Goal: Task Accomplishment & Management: Complete application form

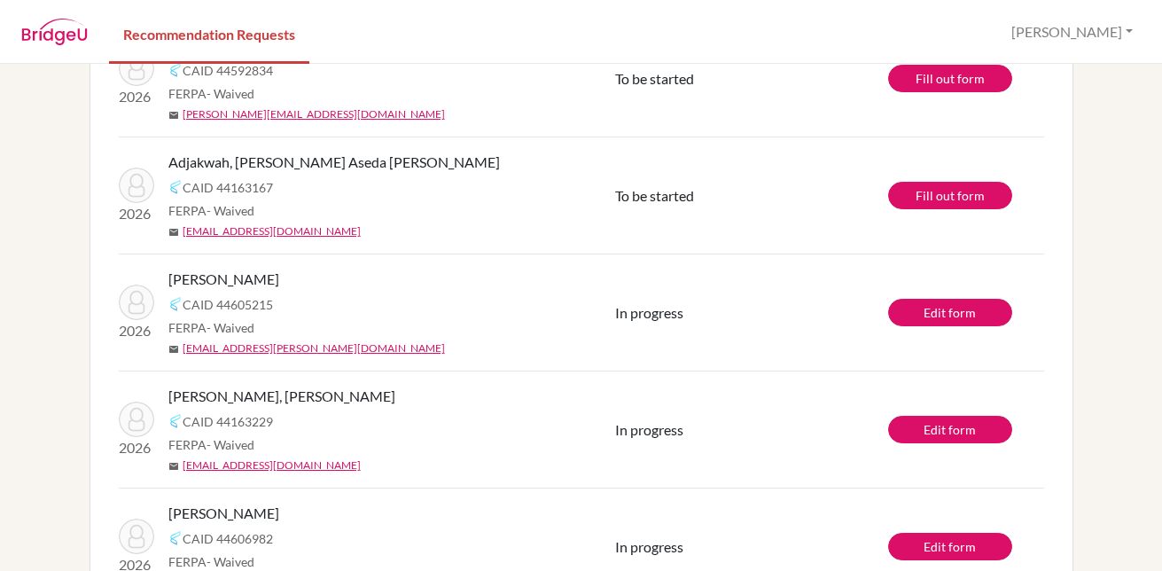
scroll to position [369, 0]
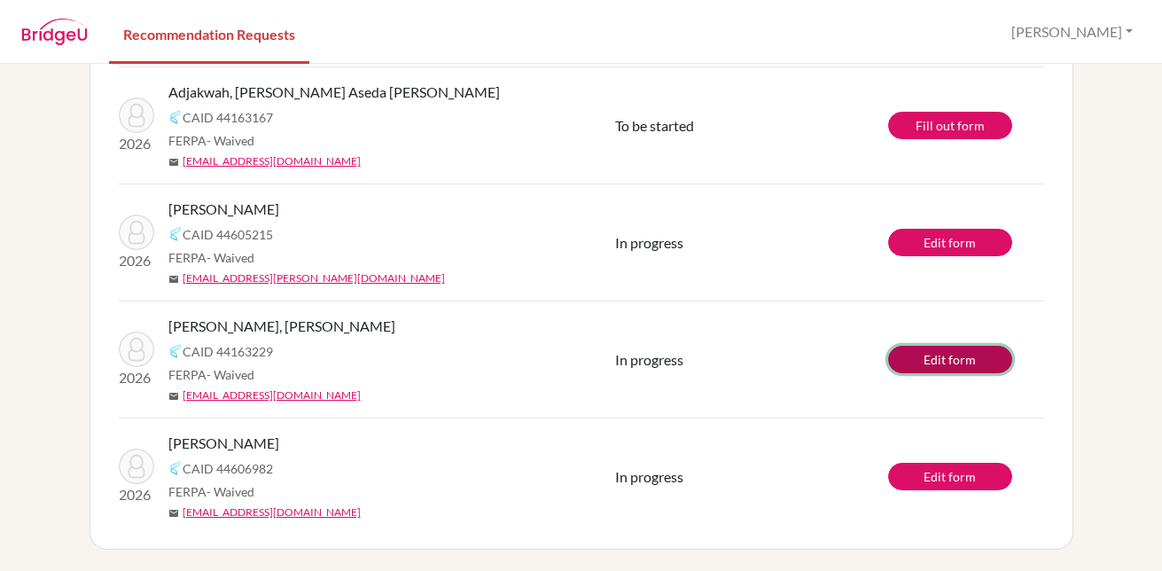
click at [937, 362] on link "Edit form" at bounding box center [950, 359] width 124 height 27
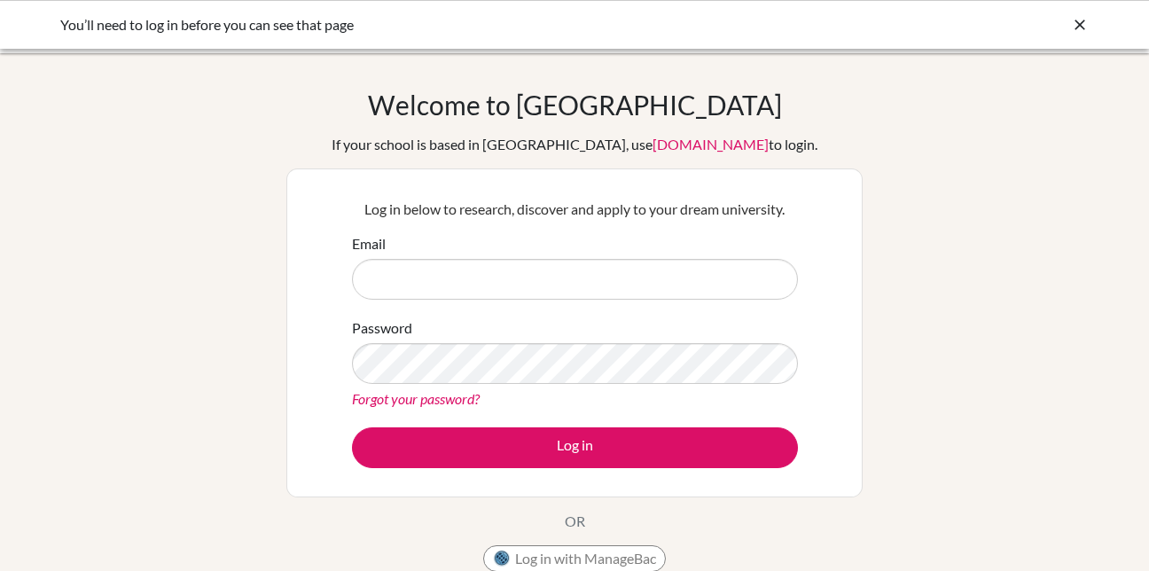
type input "sylvia.oseiasibey@icsghana.info"
click at [590, 454] on button "Log in" at bounding box center [575, 447] width 446 height 41
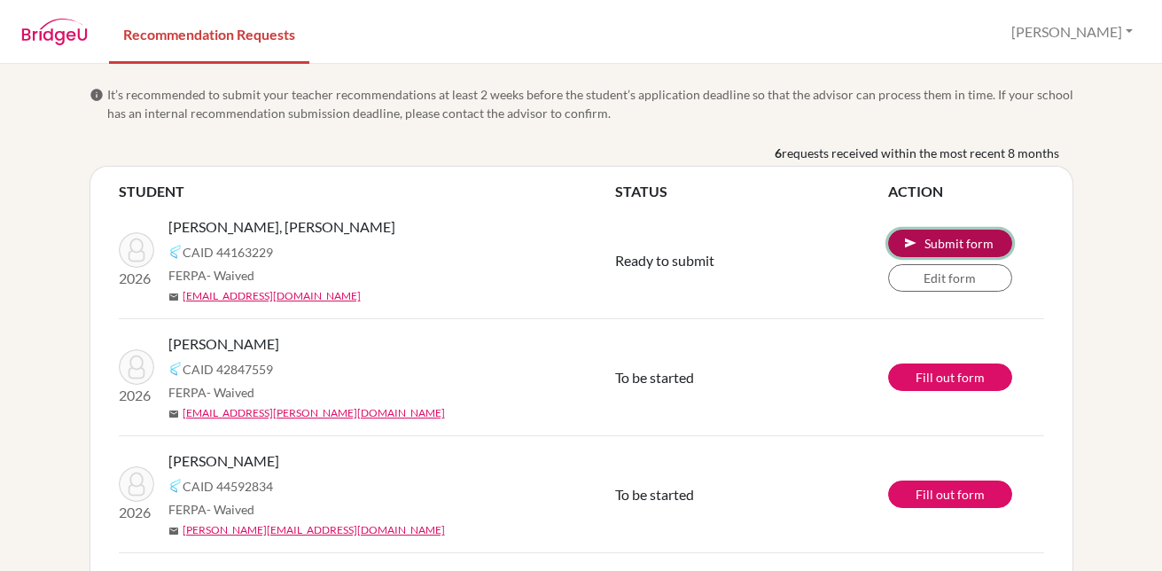
click at [935, 241] on button "send Submit form" at bounding box center [950, 243] width 124 height 27
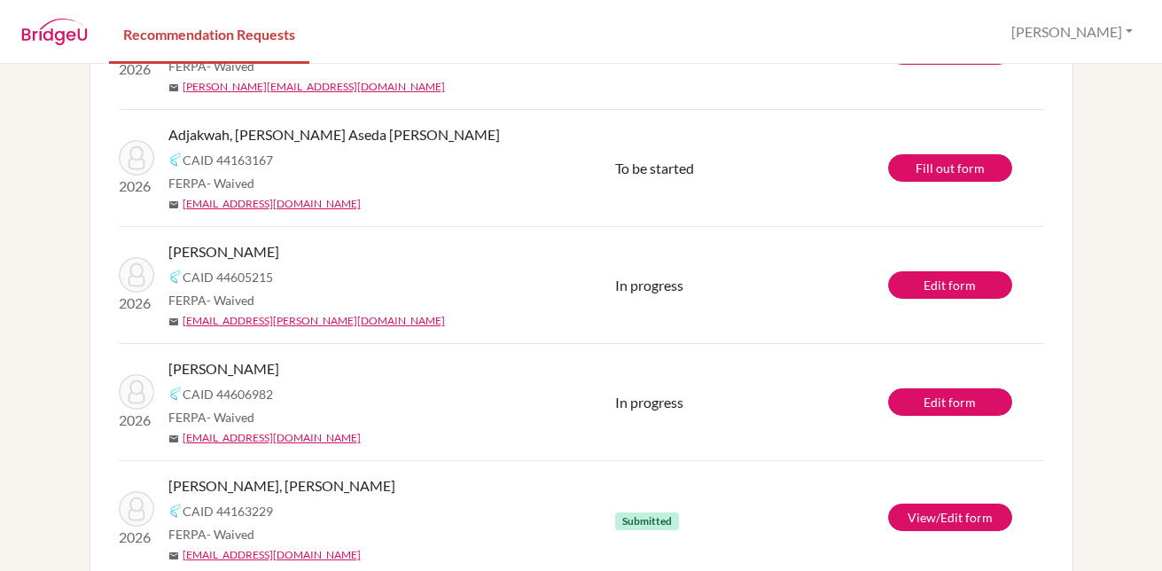
scroll to position [401, 0]
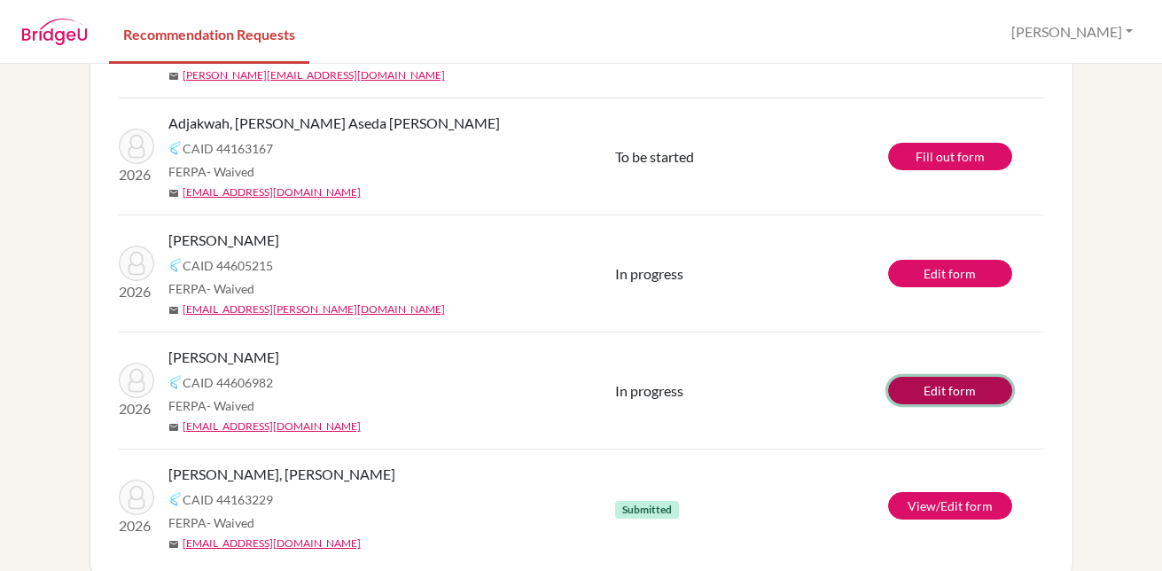
click at [949, 392] on link "Edit form" at bounding box center [950, 390] width 124 height 27
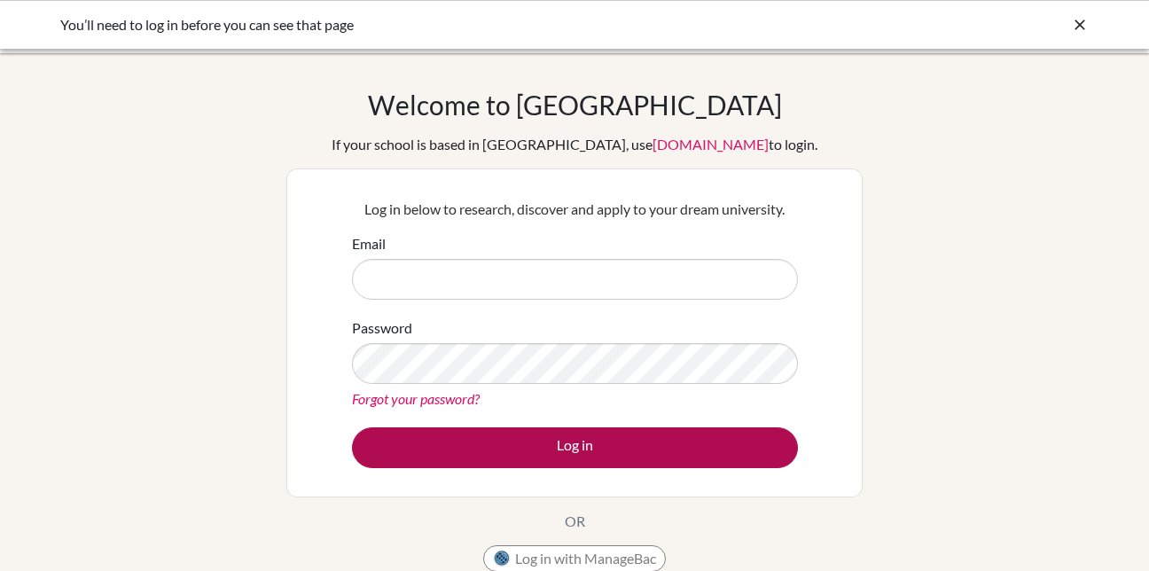
type input "[PERSON_NAME][EMAIL_ADDRESS][DOMAIN_NAME]"
click at [597, 452] on button "Log in" at bounding box center [575, 447] width 446 height 41
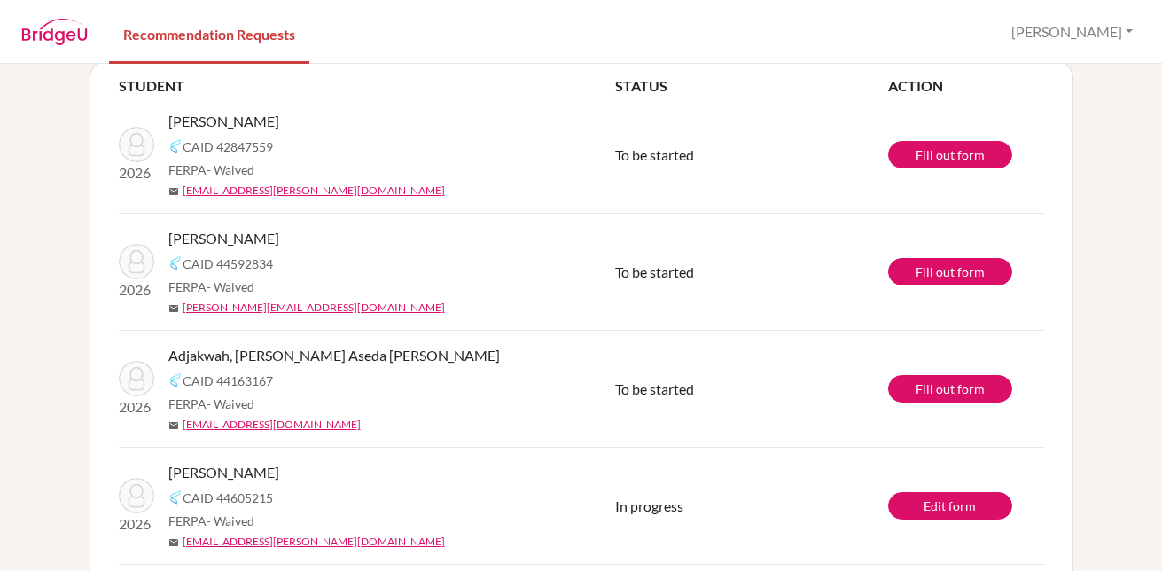
scroll to position [108, 0]
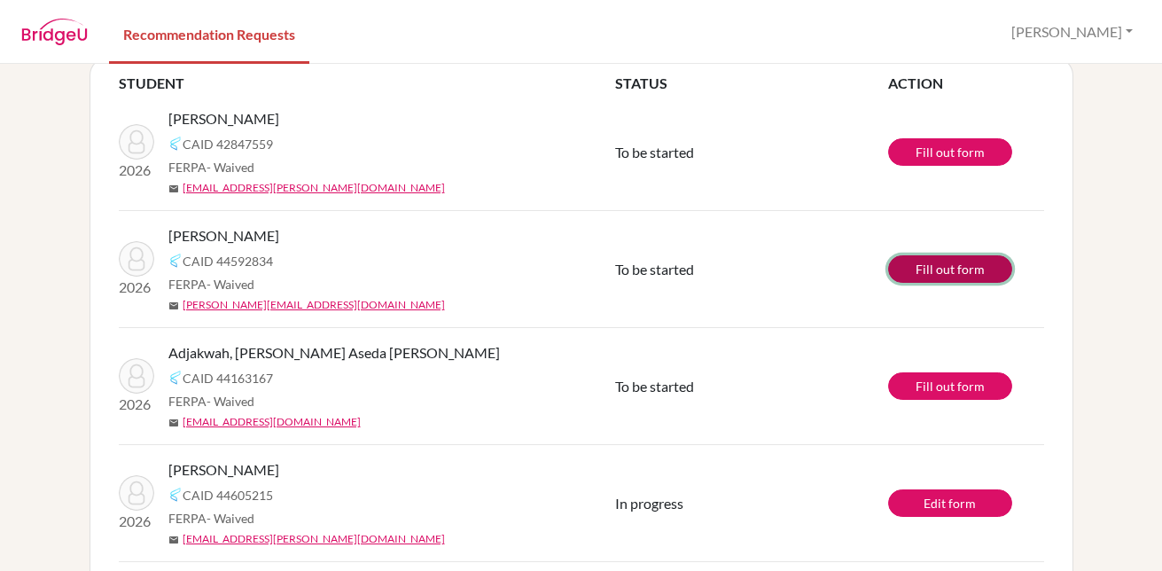
click at [927, 263] on link "Fill out form" at bounding box center [950, 268] width 124 height 27
